Goal: Go to known website: Access a specific website the user already knows

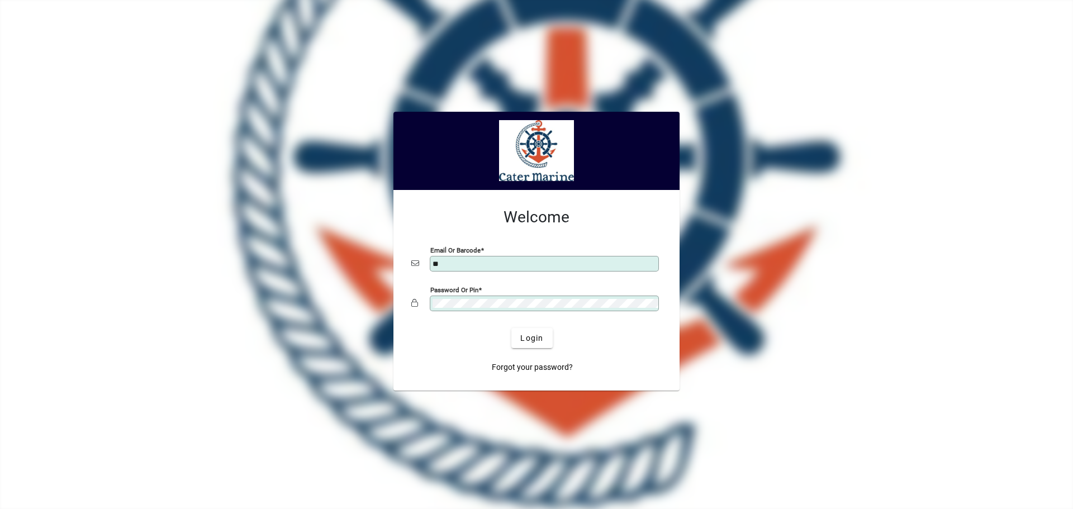
type input "**********"
click at [524, 338] on span "Login" at bounding box center [531, 339] width 23 height 12
